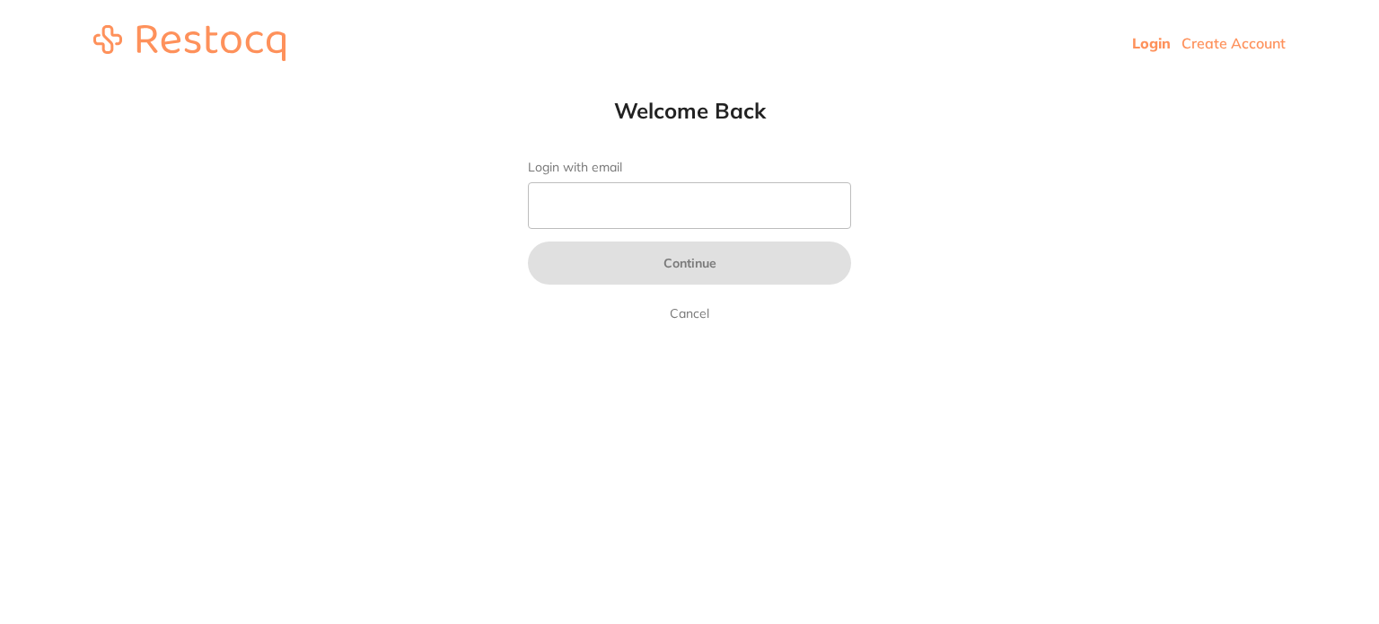
click at [636, 204] on input "Login with email" at bounding box center [689, 205] width 323 height 47
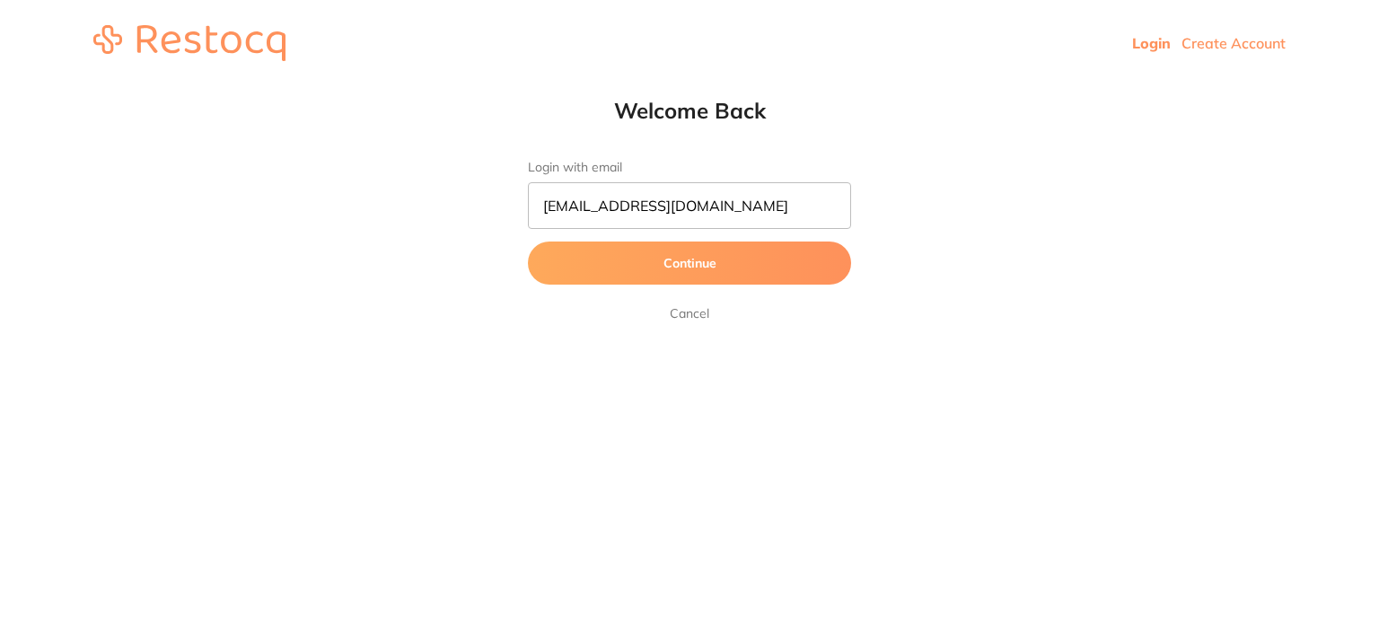
type input "[EMAIL_ADDRESS][DOMAIN_NAME]"
click at [528, 242] on button "Continue" at bounding box center [689, 263] width 323 height 43
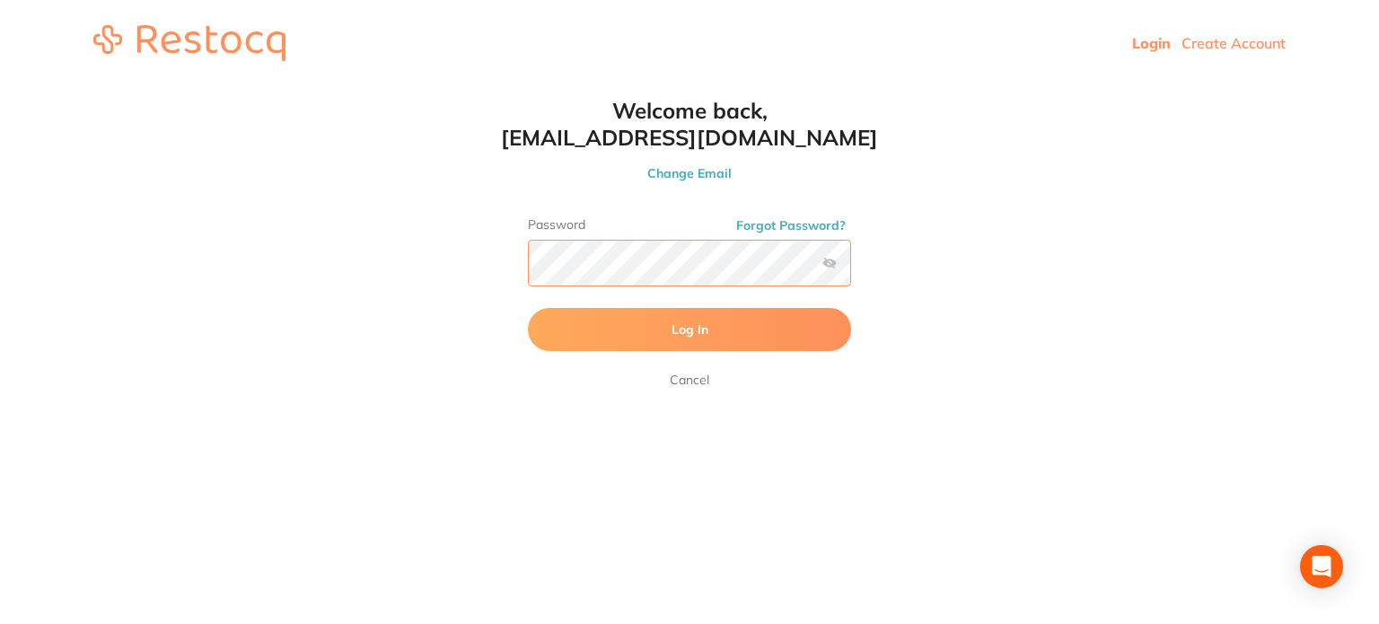
click at [528, 308] on button "Log In" at bounding box center [689, 329] width 323 height 43
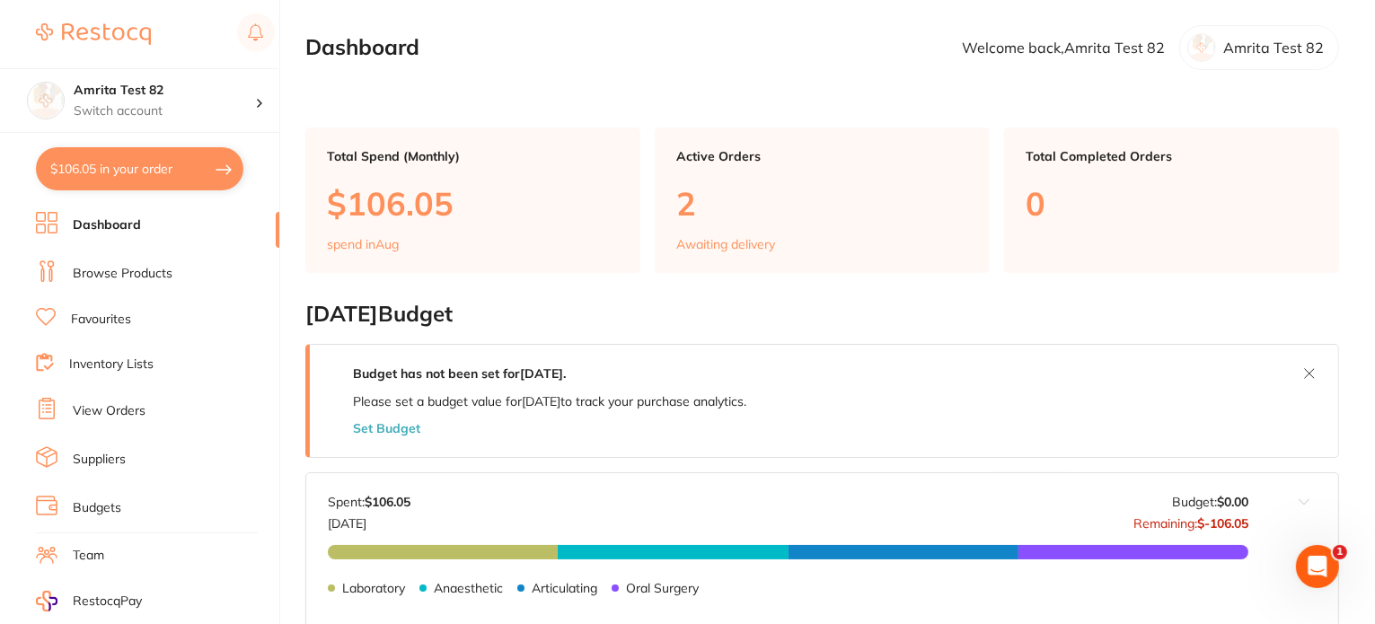
click at [186, 184] on button "$106.05 in your order" at bounding box center [139, 168] width 207 height 43
checkbox input "true"
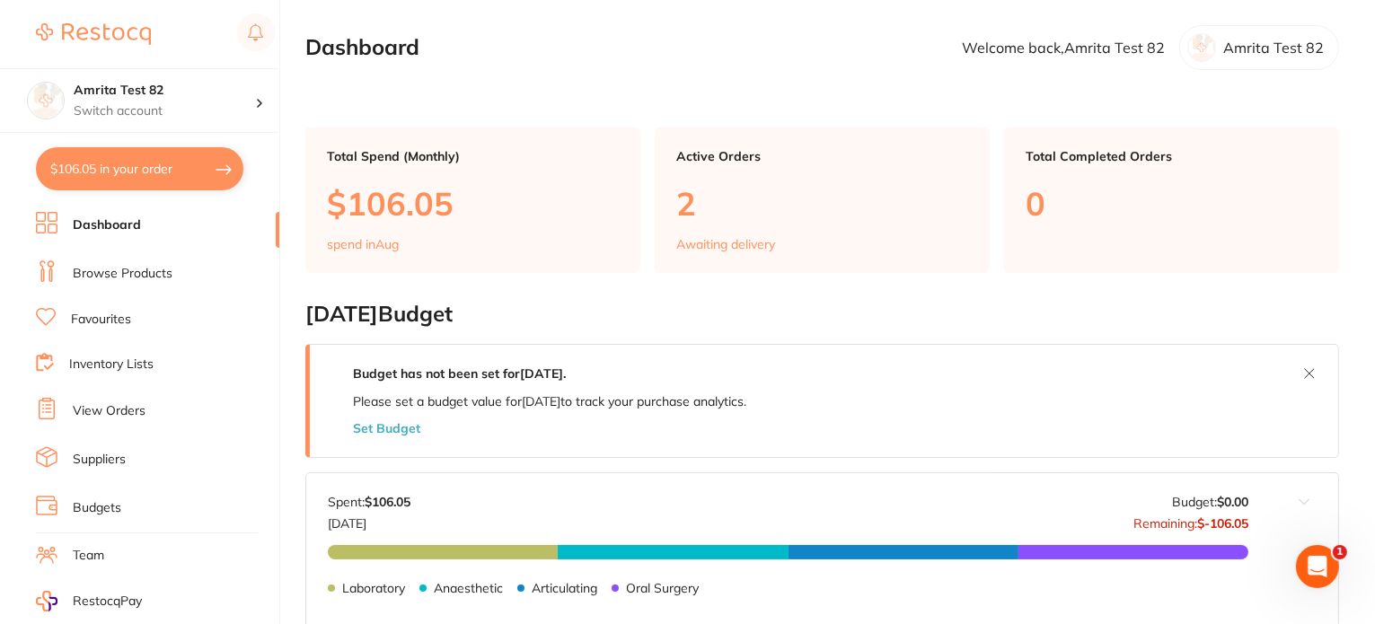
checkbox input "true"
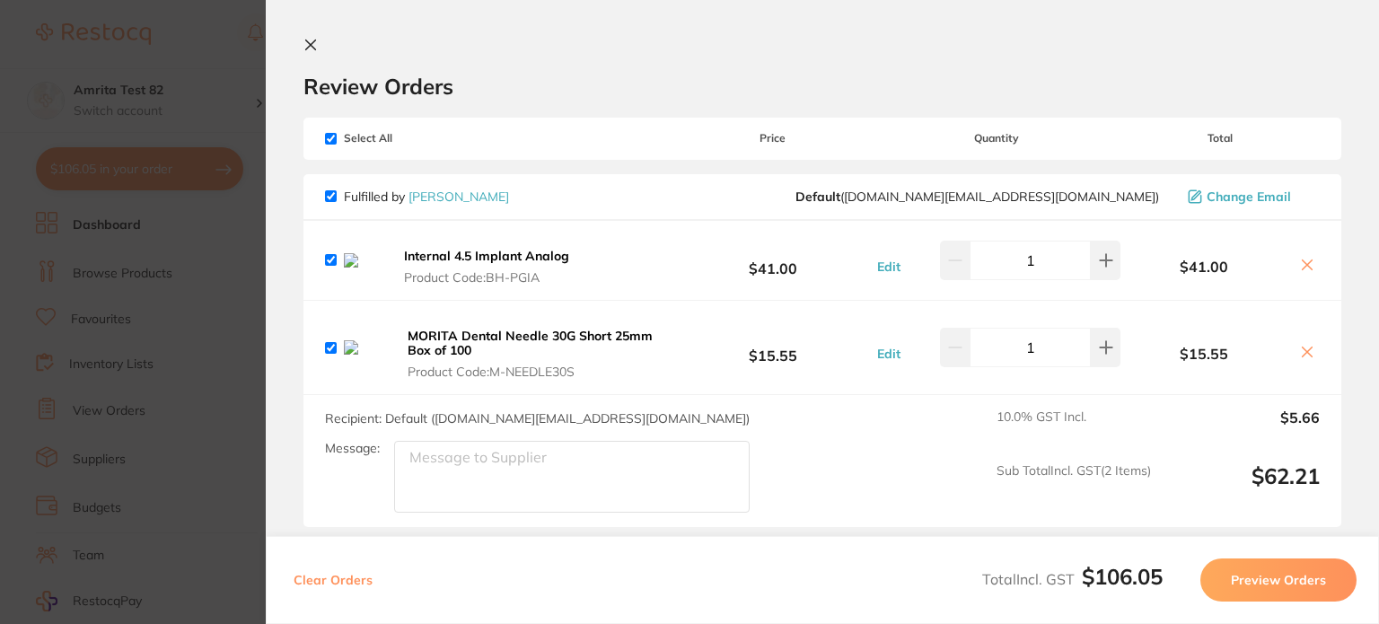
click at [354, 583] on button "Clear Orders" at bounding box center [333, 579] width 90 height 43
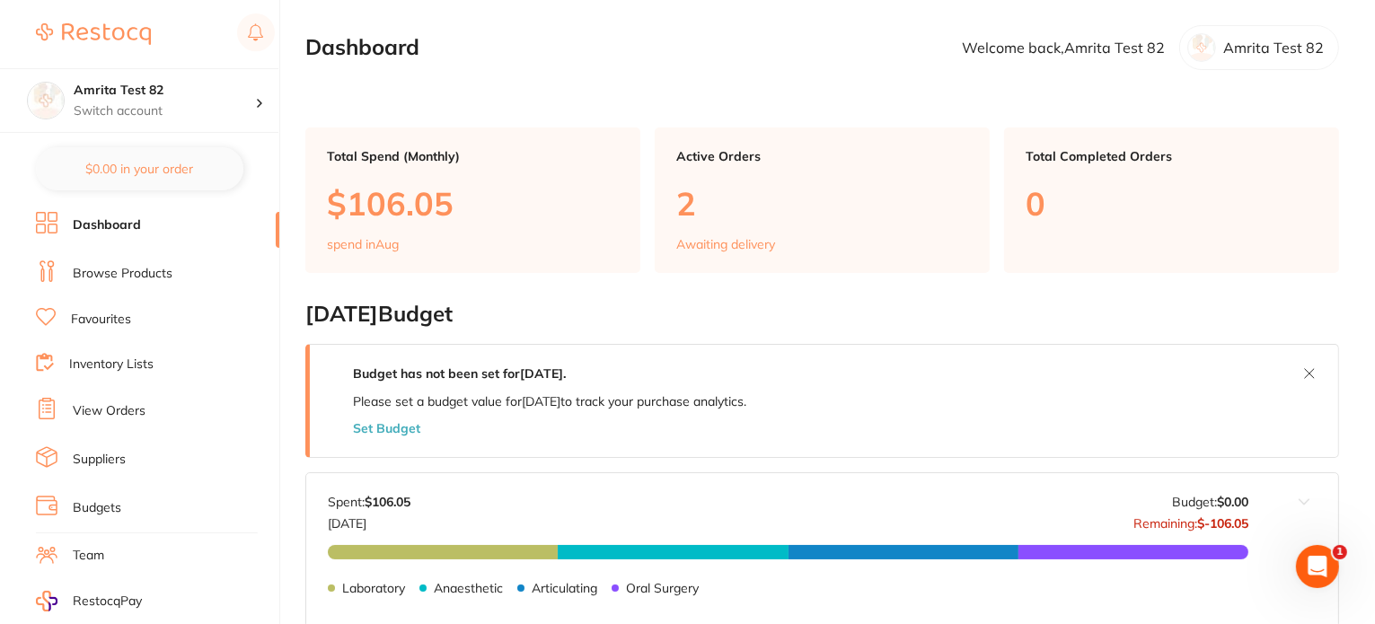
click at [109, 409] on link "View Orders" at bounding box center [109, 411] width 73 height 18
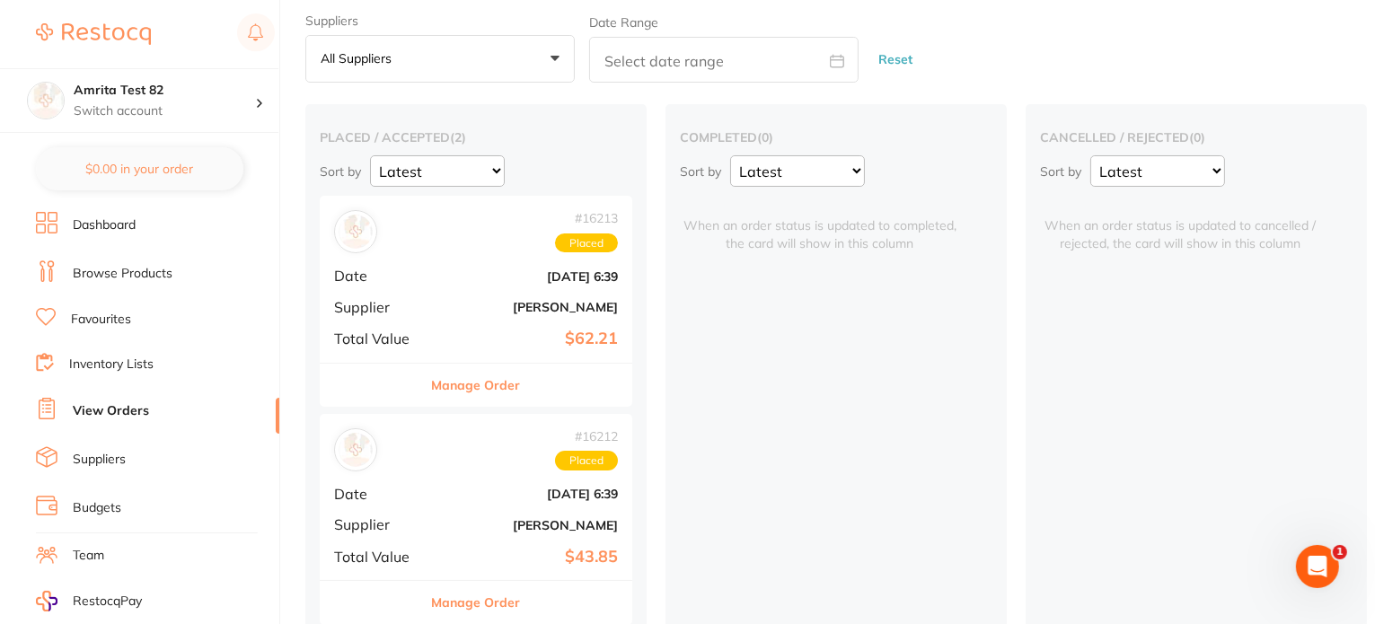
scroll to position [84, 0]
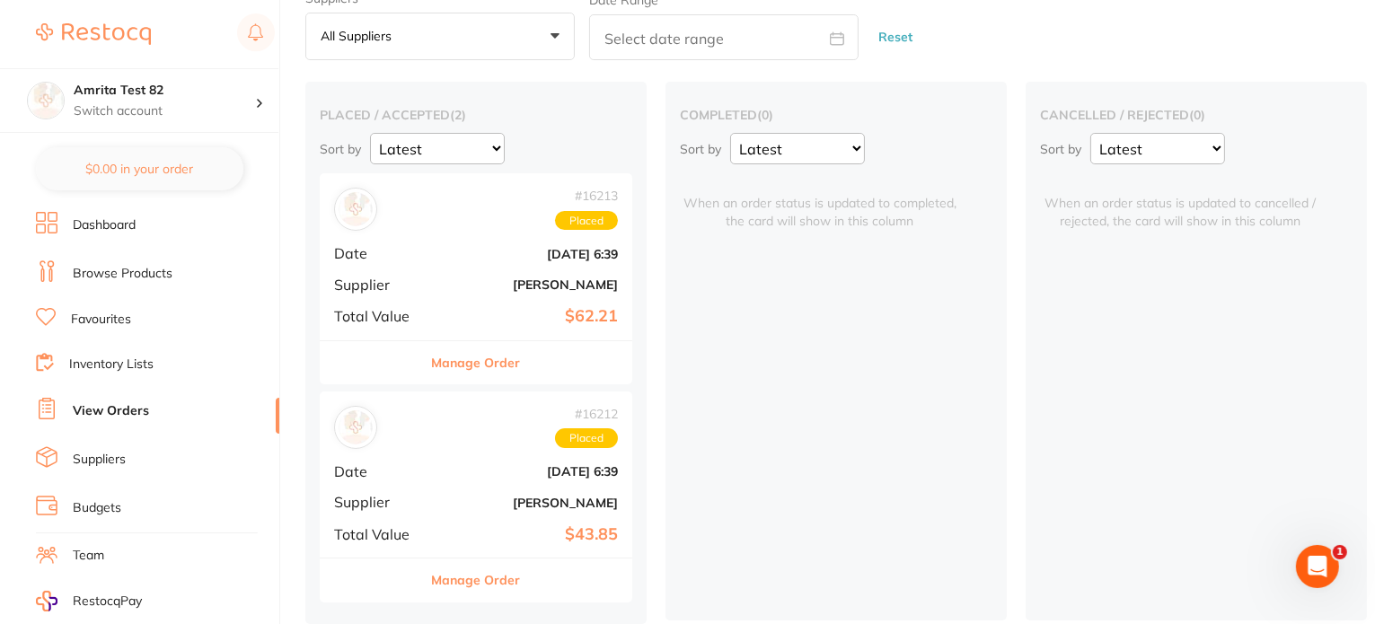
click at [456, 307] on b "$62.21" at bounding box center [528, 316] width 180 height 19
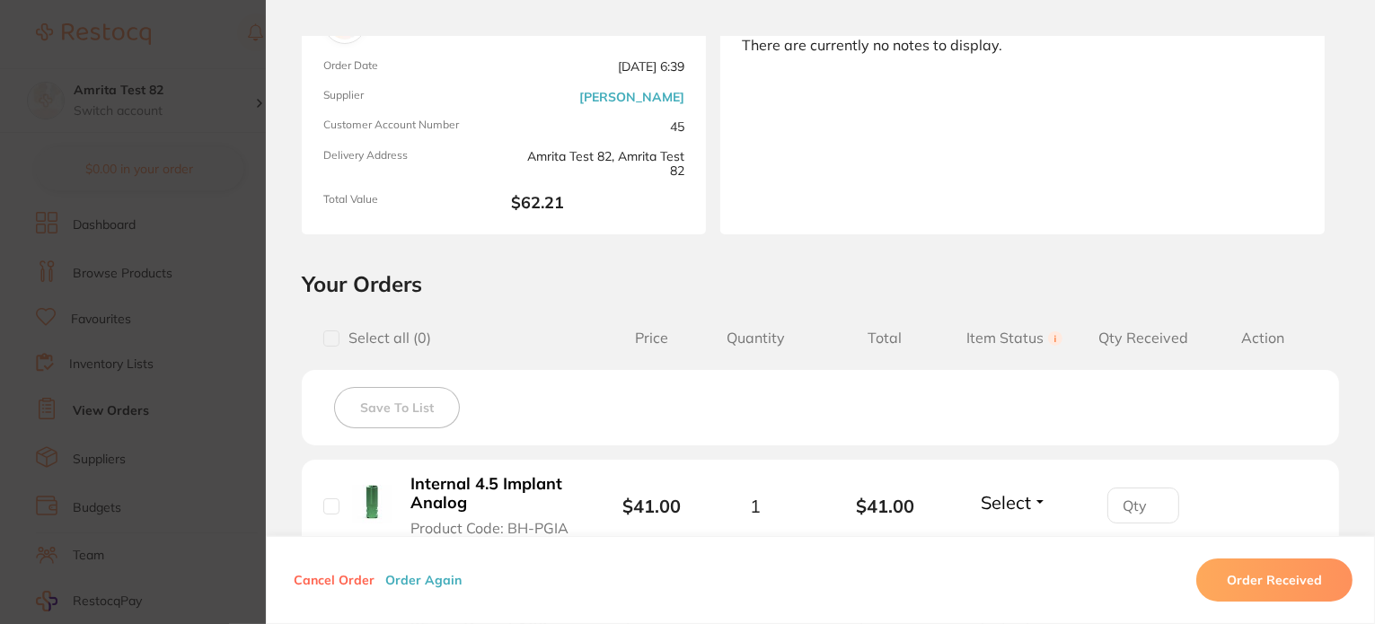
scroll to position [180, 0]
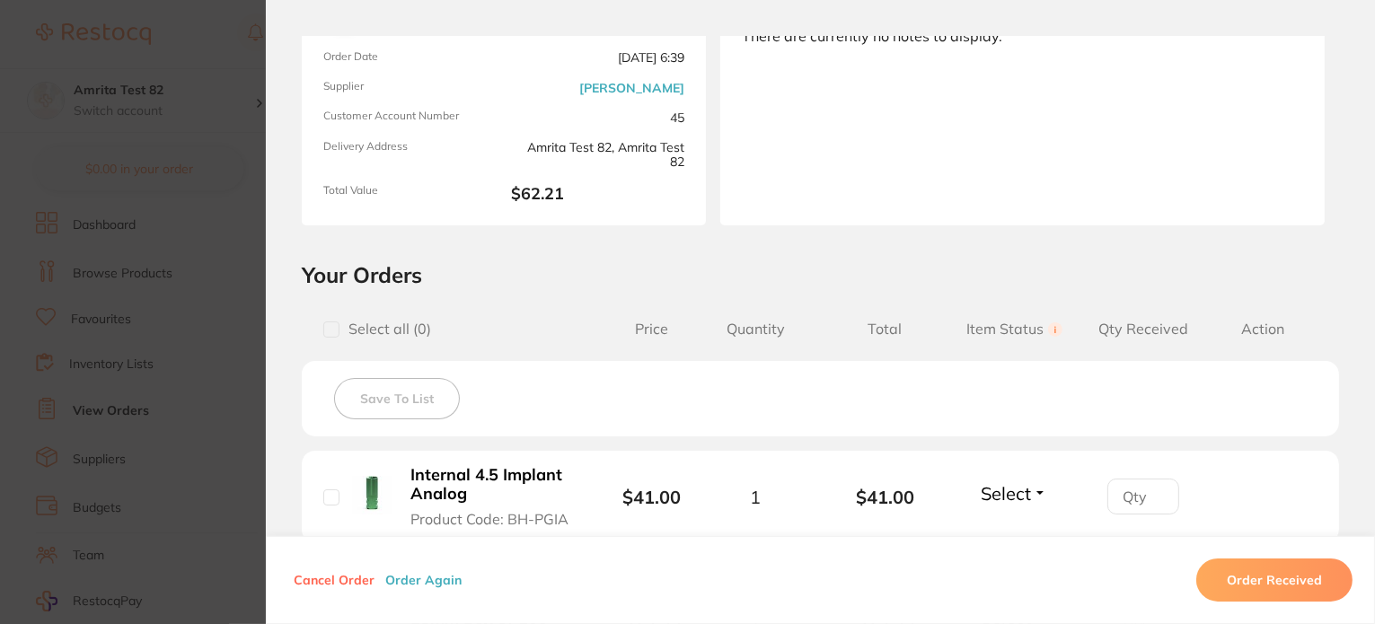
click at [423, 583] on button "Order Again" at bounding box center [423, 580] width 87 height 16
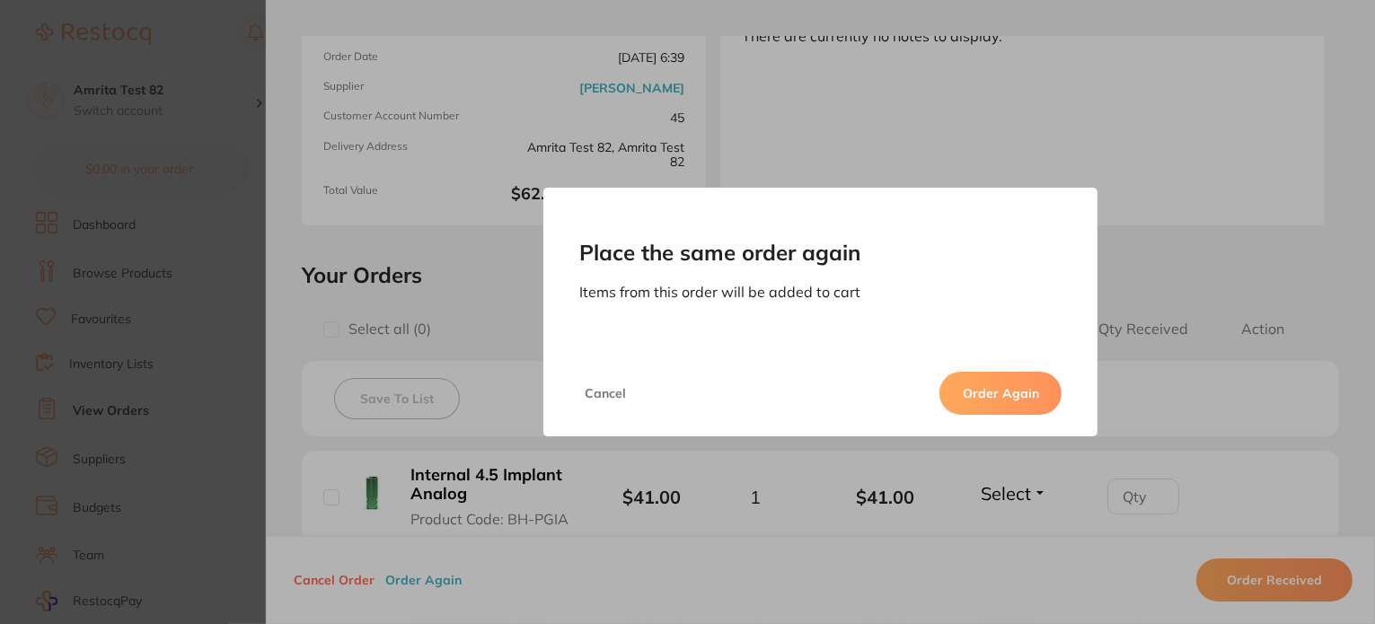
click at [979, 391] on button "Order Again" at bounding box center [1000, 393] width 122 height 43
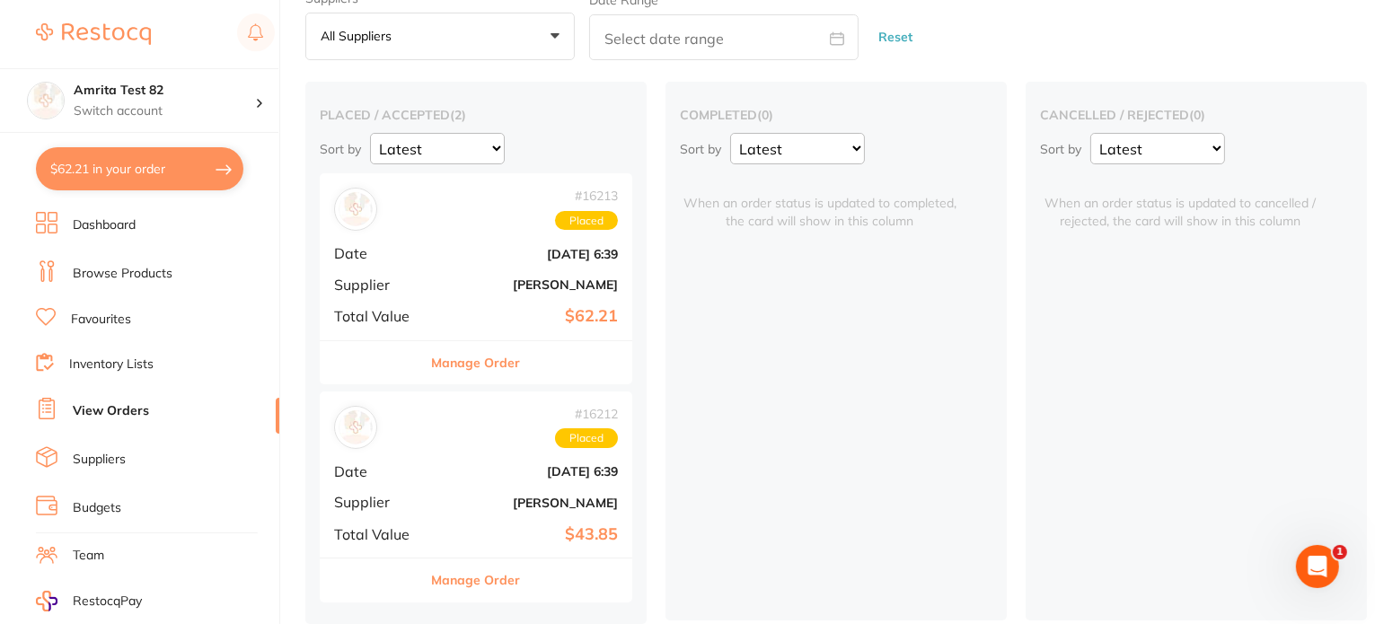
click at [409, 463] on span "Date" at bounding box center [379, 471] width 90 height 16
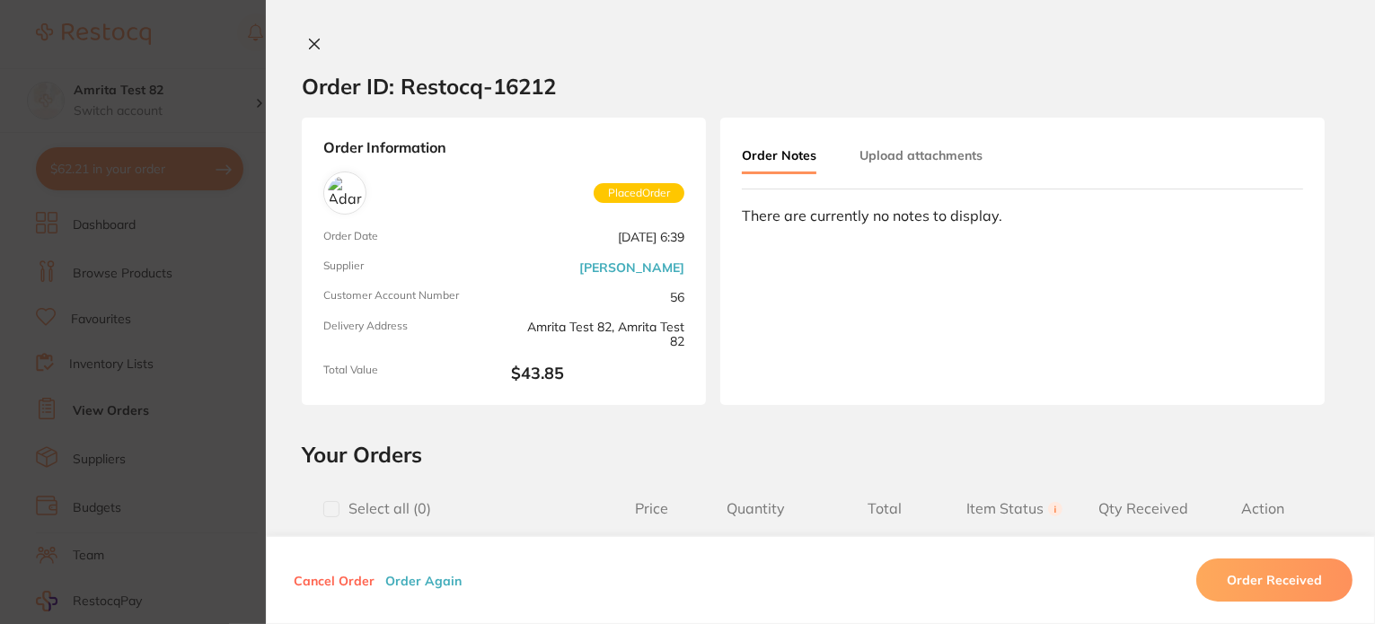
click at [434, 583] on button "Order Again" at bounding box center [423, 580] width 87 height 16
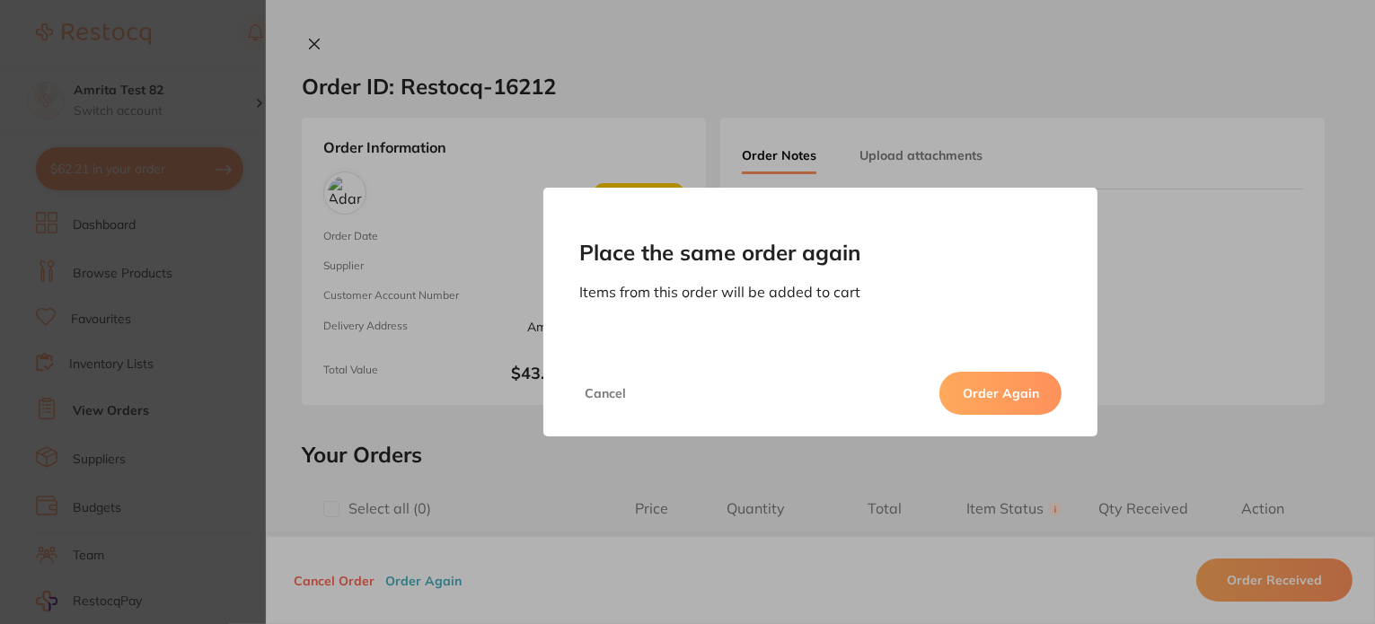
click at [970, 384] on button "Order Again" at bounding box center [1000, 393] width 122 height 43
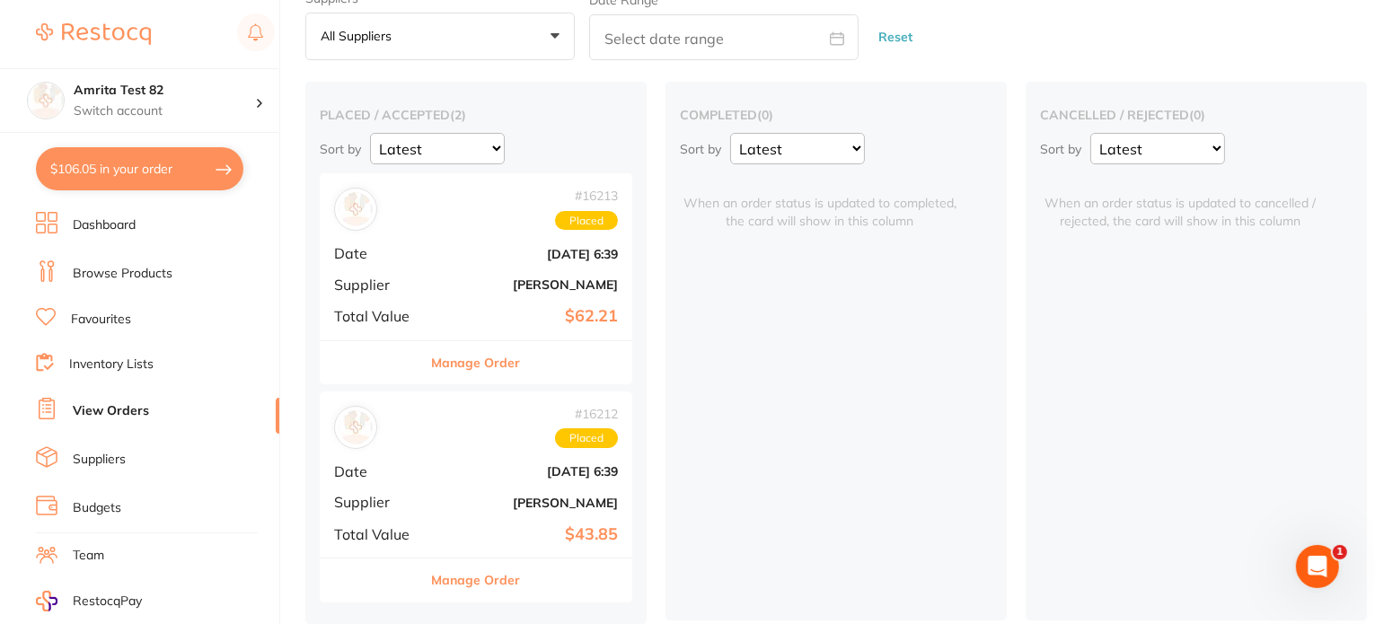
click at [178, 181] on button "$106.05 in your order" at bounding box center [139, 168] width 207 height 43
checkbox input "true"
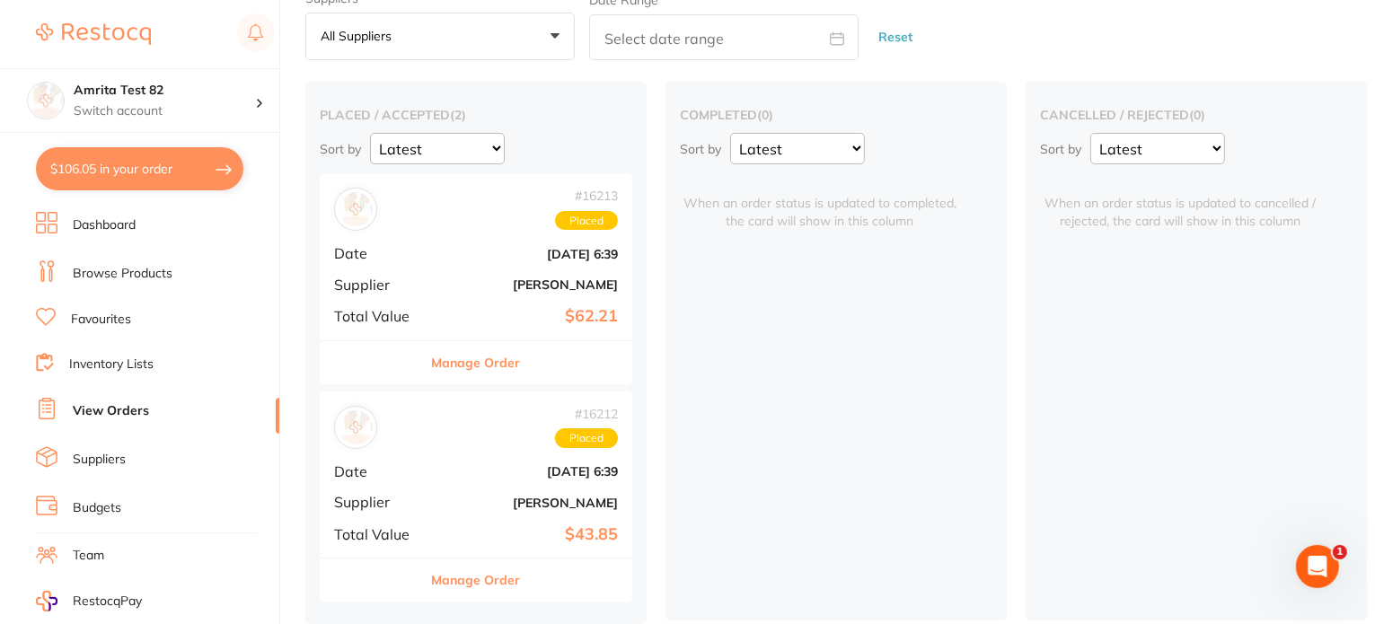
checkbox input "true"
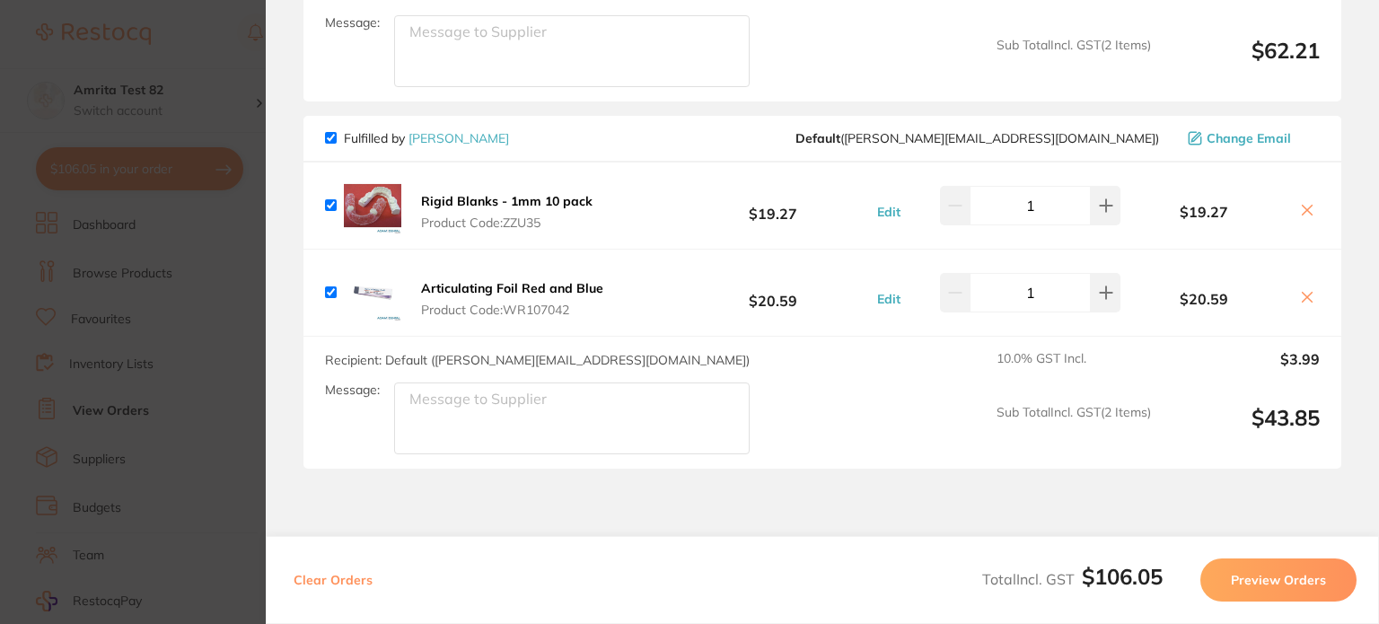
scroll to position [499, 0]
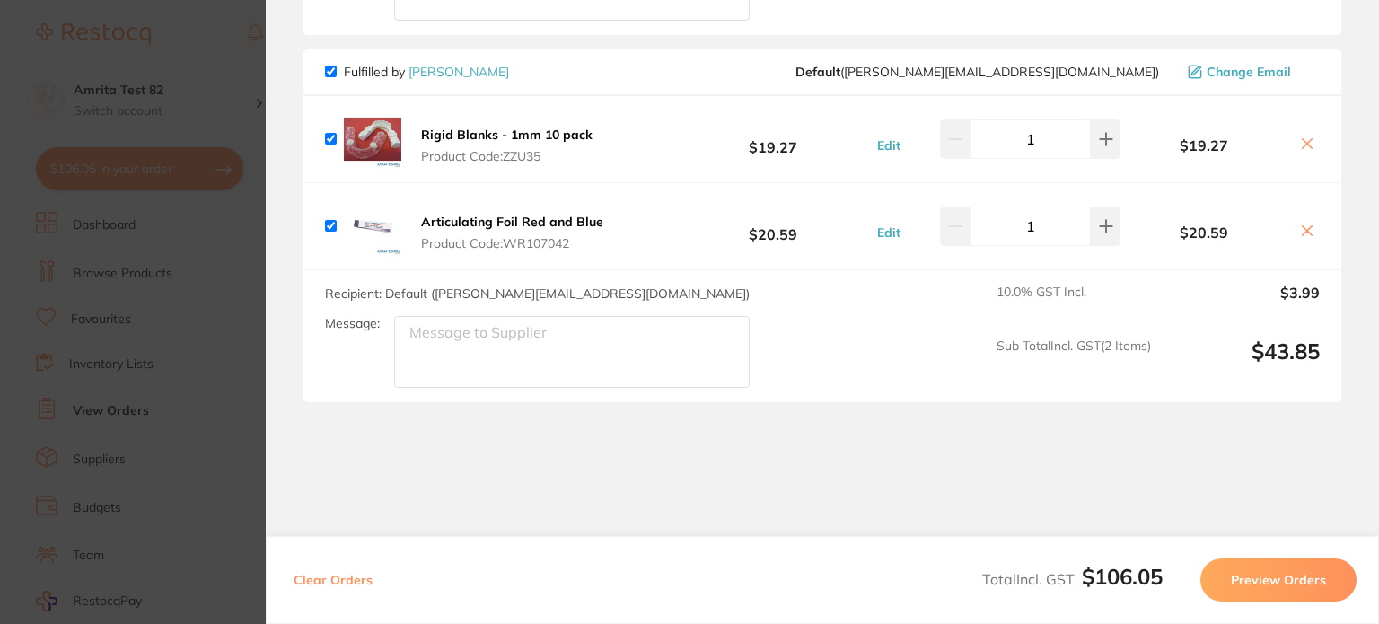
click at [1239, 588] on button "Preview Orders" at bounding box center [1278, 579] width 156 height 43
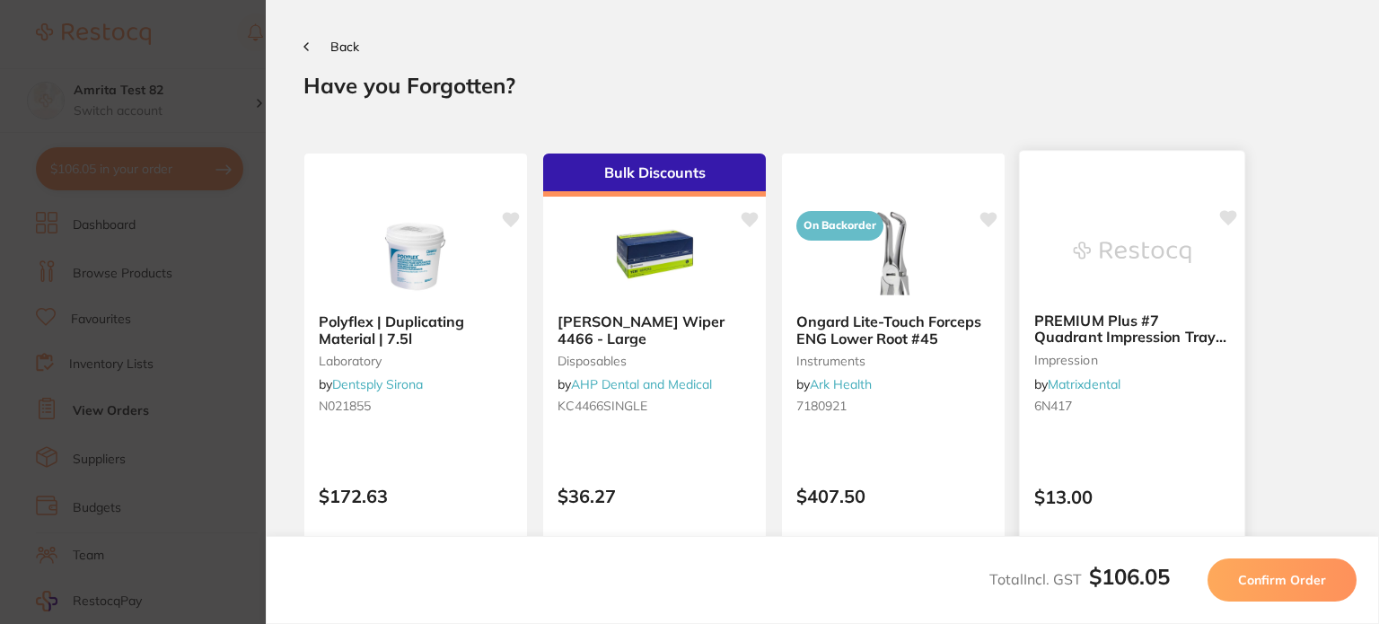
scroll to position [0, 0]
click at [1278, 577] on span "Confirm Order" at bounding box center [1282, 580] width 88 height 16
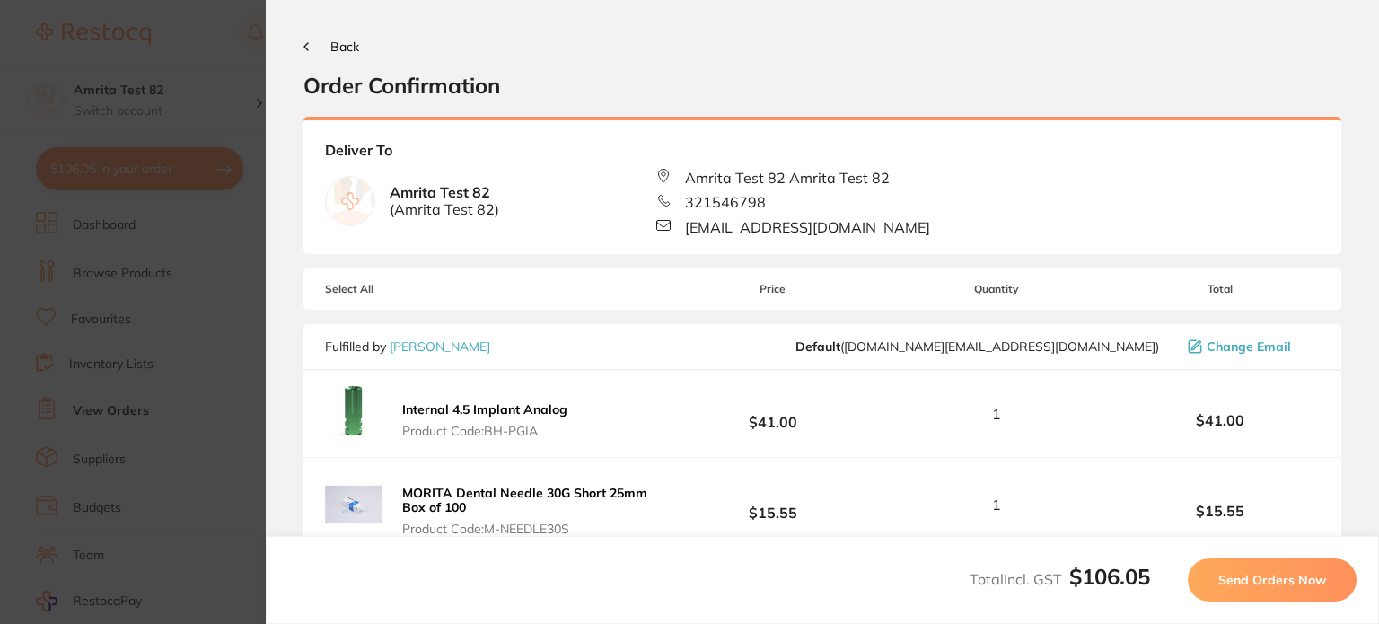
click at [1228, 573] on span "Send Orders Now" at bounding box center [1272, 580] width 108 height 16
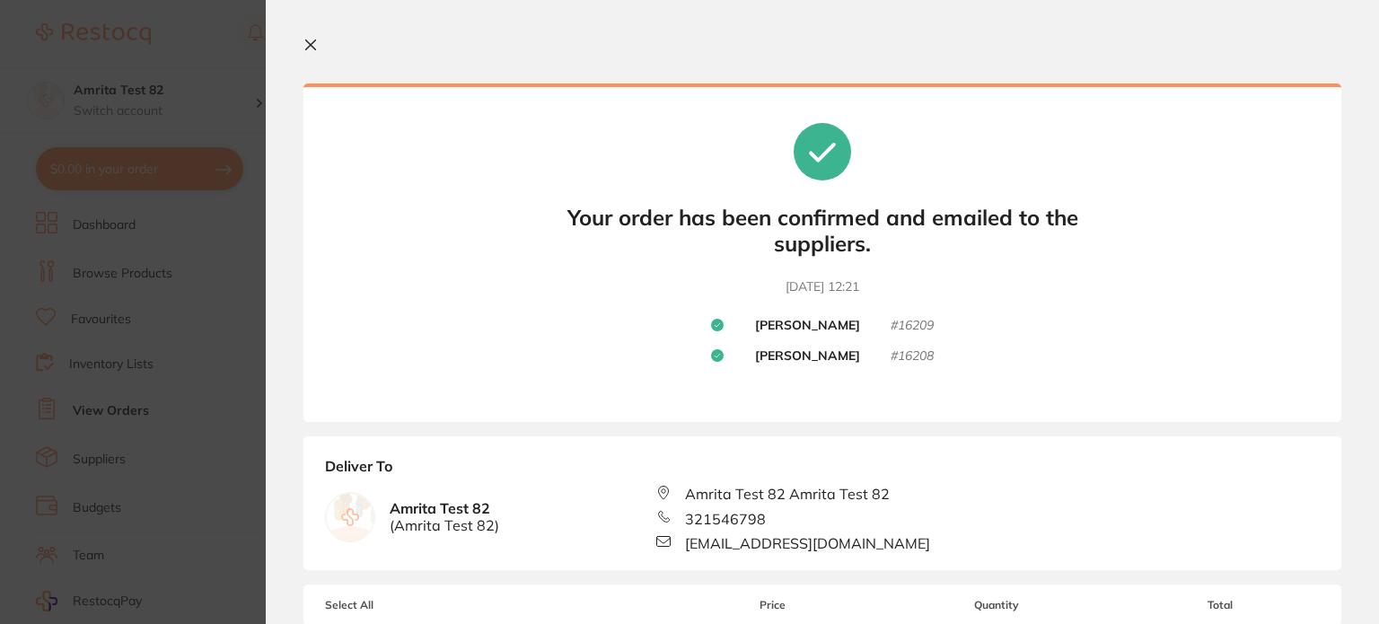
click at [309, 45] on icon at bounding box center [310, 45] width 14 height 14
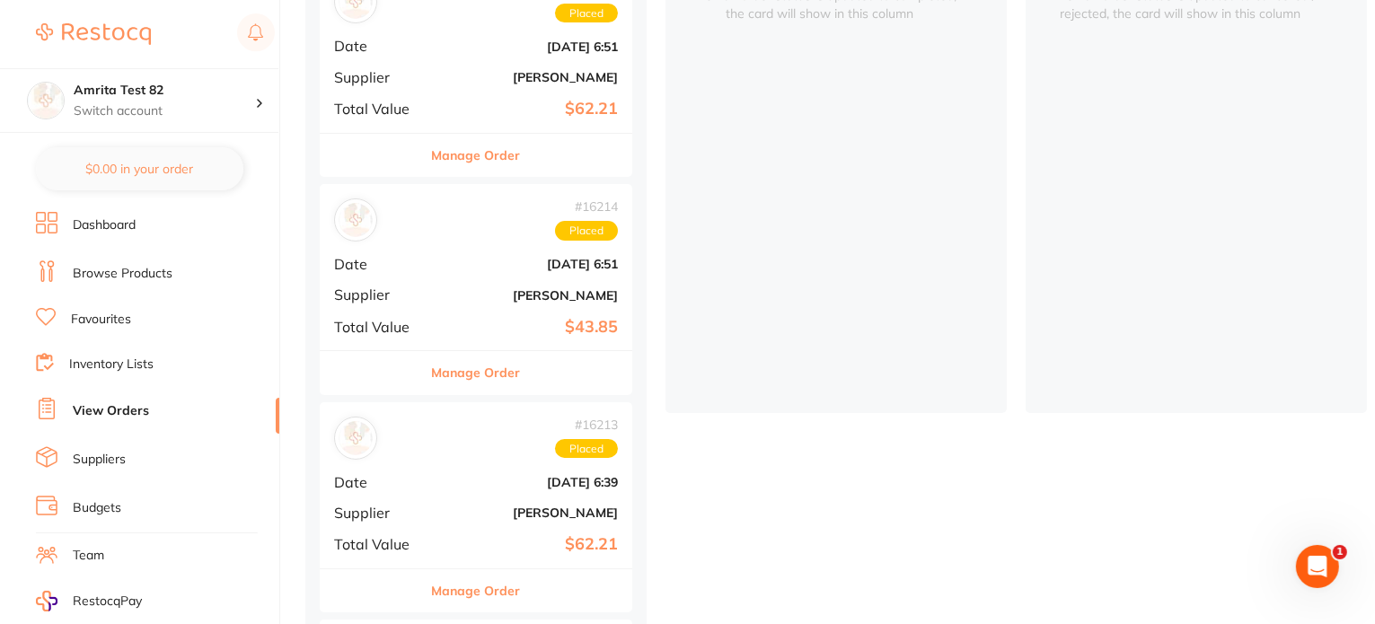
scroll to position [71, 0]
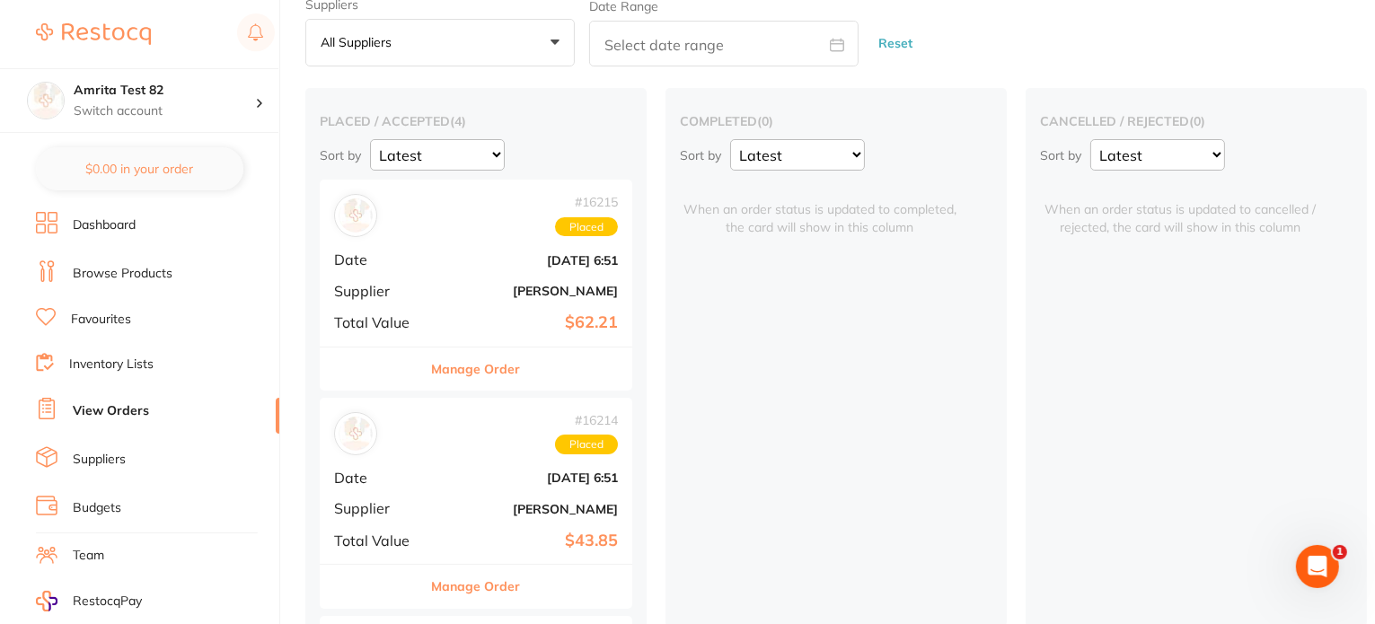
click at [455, 271] on div "# 16215 Placed Date [DATE] 6:51 Supplier [PERSON_NAME] Total Value $62.21" at bounding box center [476, 263] width 312 height 166
